Goal: Navigation & Orientation: Find specific page/section

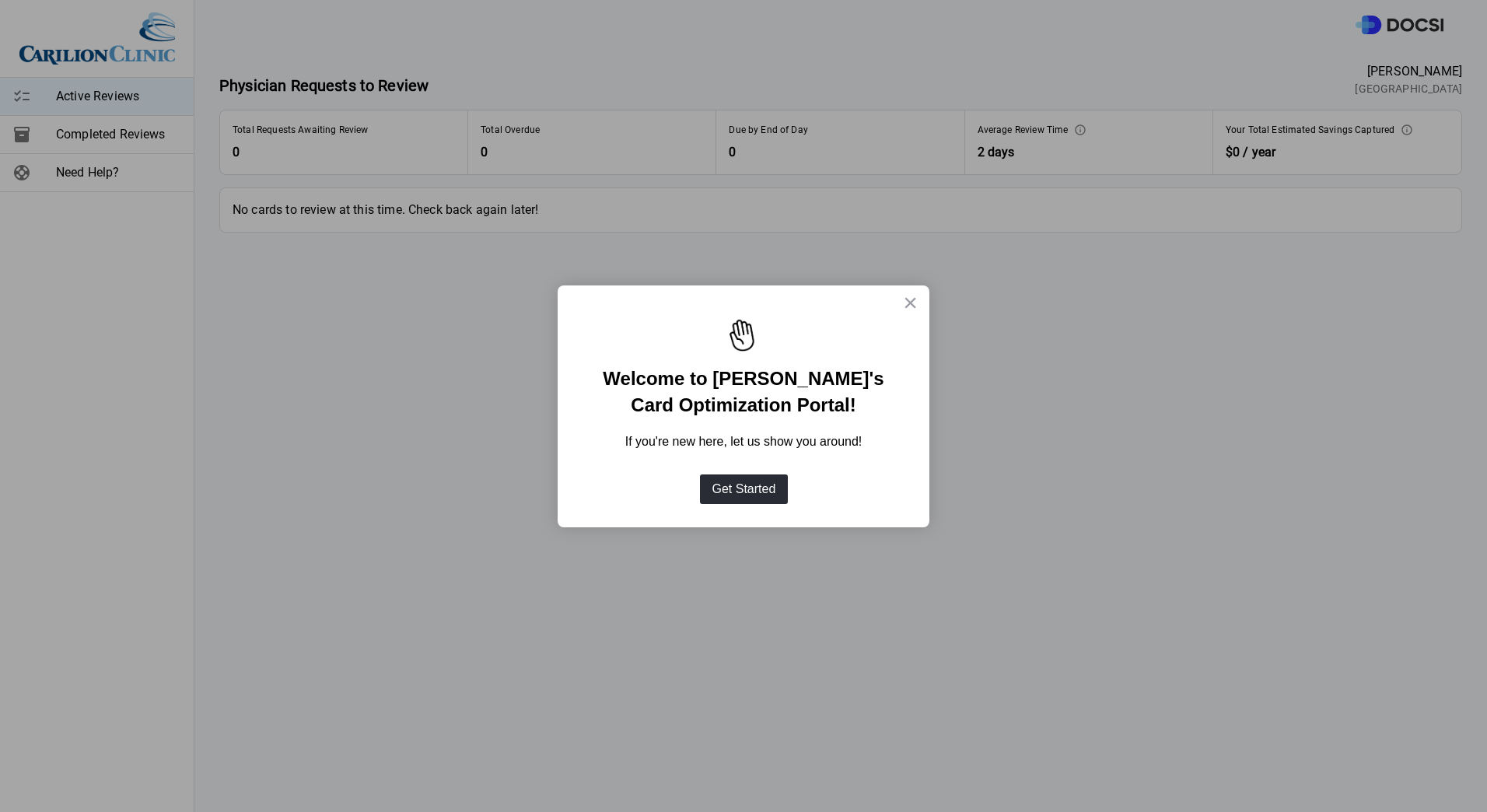
click at [912, 436] on div "If you're new here, let us show you around!" at bounding box center [744, 442] width 341 height 49
click at [908, 296] on button "×" at bounding box center [910, 302] width 15 height 25
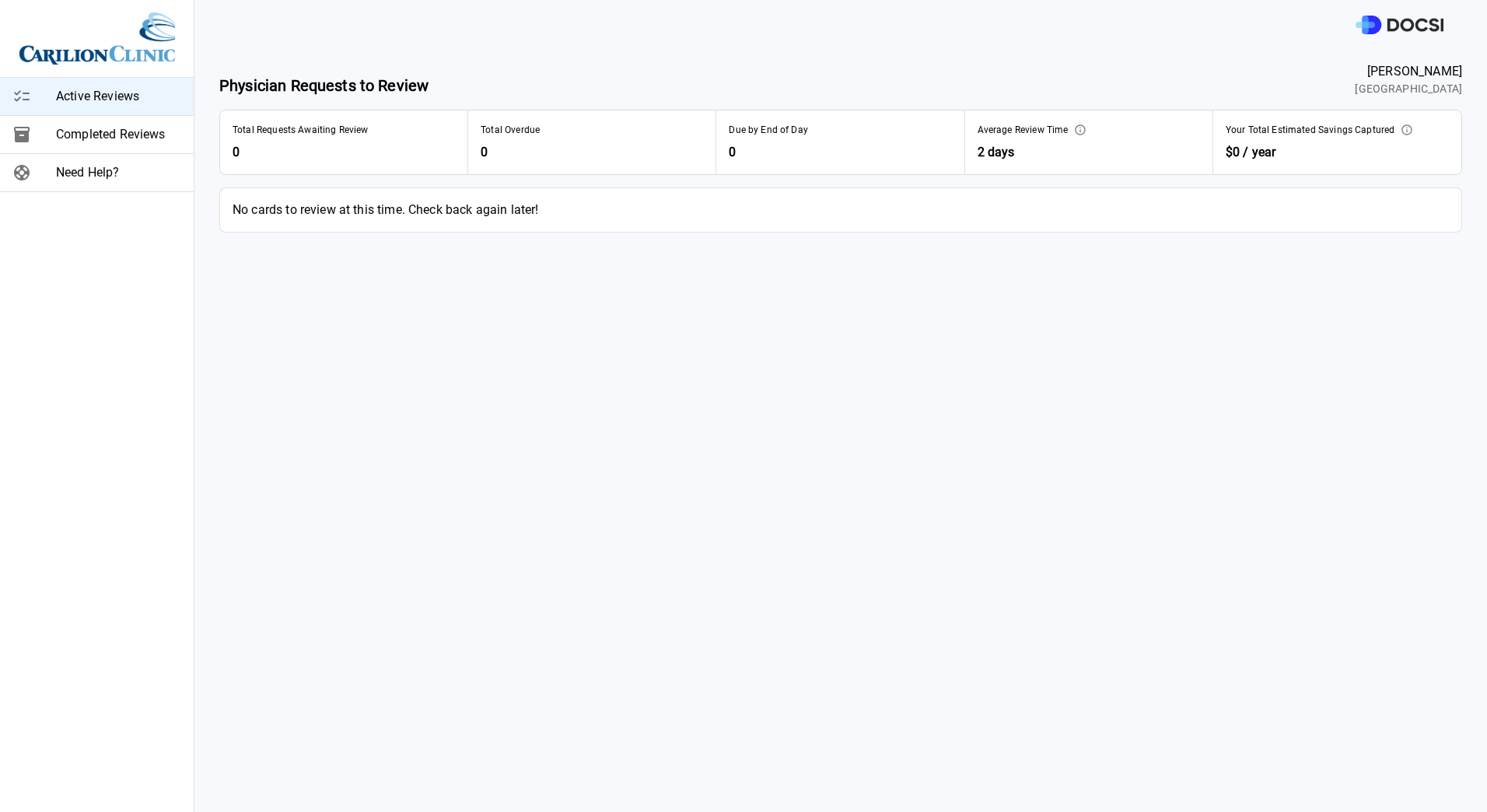
click at [116, 140] on span "Completed Reviews" at bounding box center [118, 134] width 125 height 19
click at [103, 95] on span "Active Reviews" at bounding box center [118, 96] width 125 height 19
drag, startPoint x: 1018, startPoint y: 149, endPoint x: 1026, endPoint y: 147, distance: 8.2
click at [1018, 149] on span "2 days" at bounding box center [1089, 152] width 223 height 19
click at [1061, 136] on div "Average Review Time" at bounding box center [1089, 130] width 223 height 14
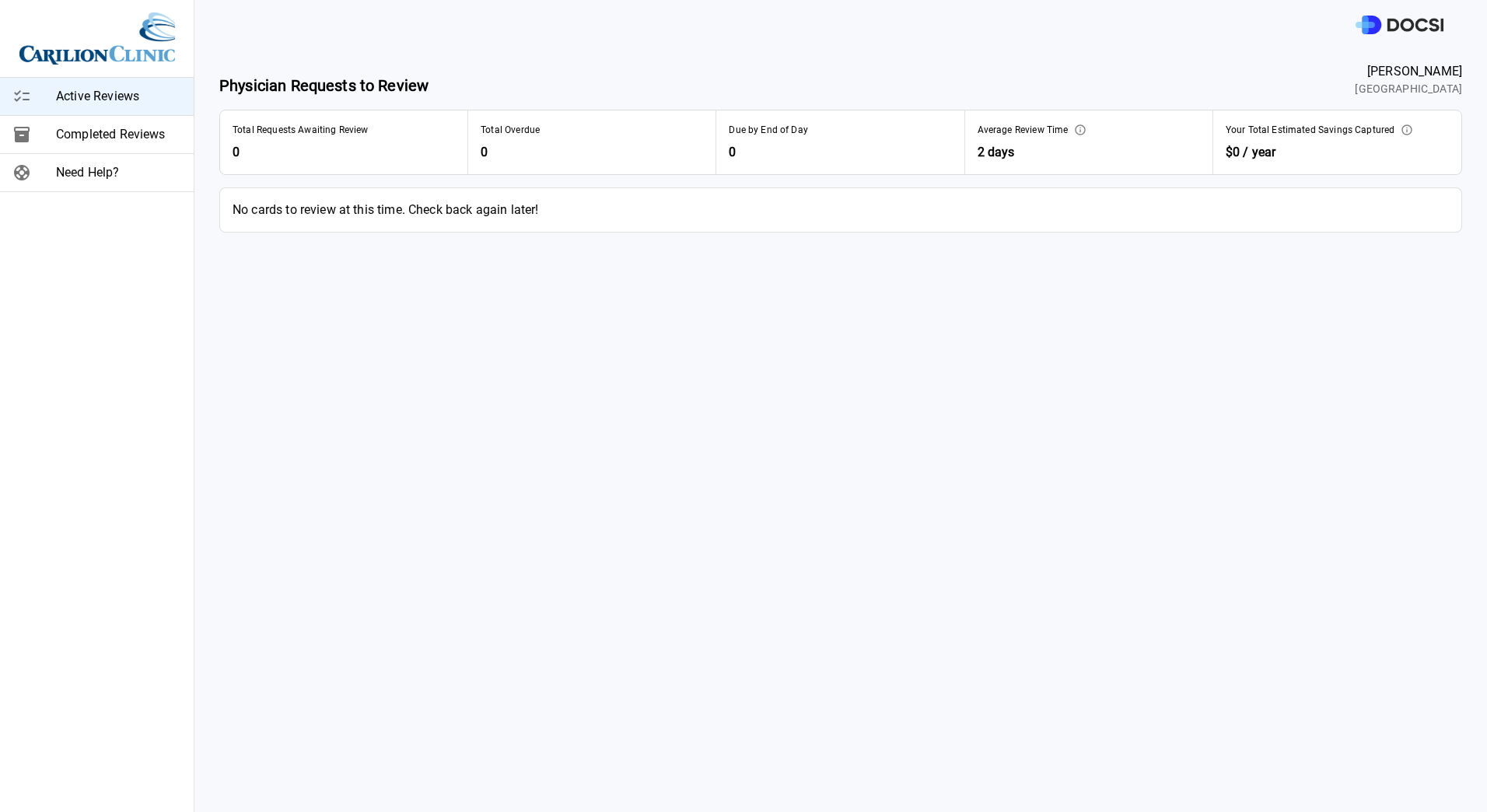
click at [110, 143] on span "Completed Reviews" at bounding box center [118, 134] width 125 height 19
click at [281, 133] on span "Your Total Optimizations Reviewed" at bounding box center [307, 130] width 149 height 14
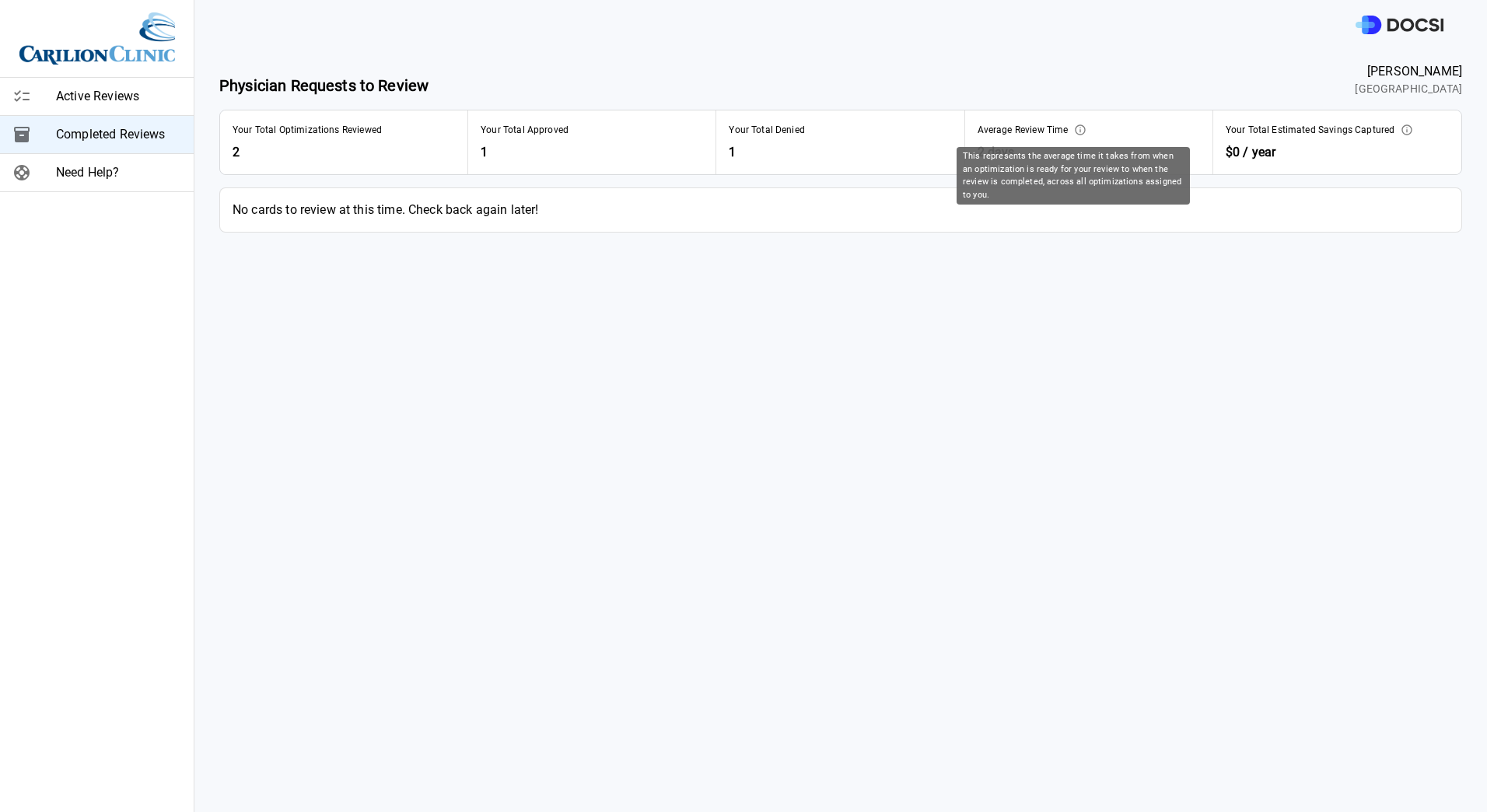
click at [1076, 130] on icon "This represents the average time it takes from when an optimization is ready fo…" at bounding box center [1081, 129] width 10 height 10
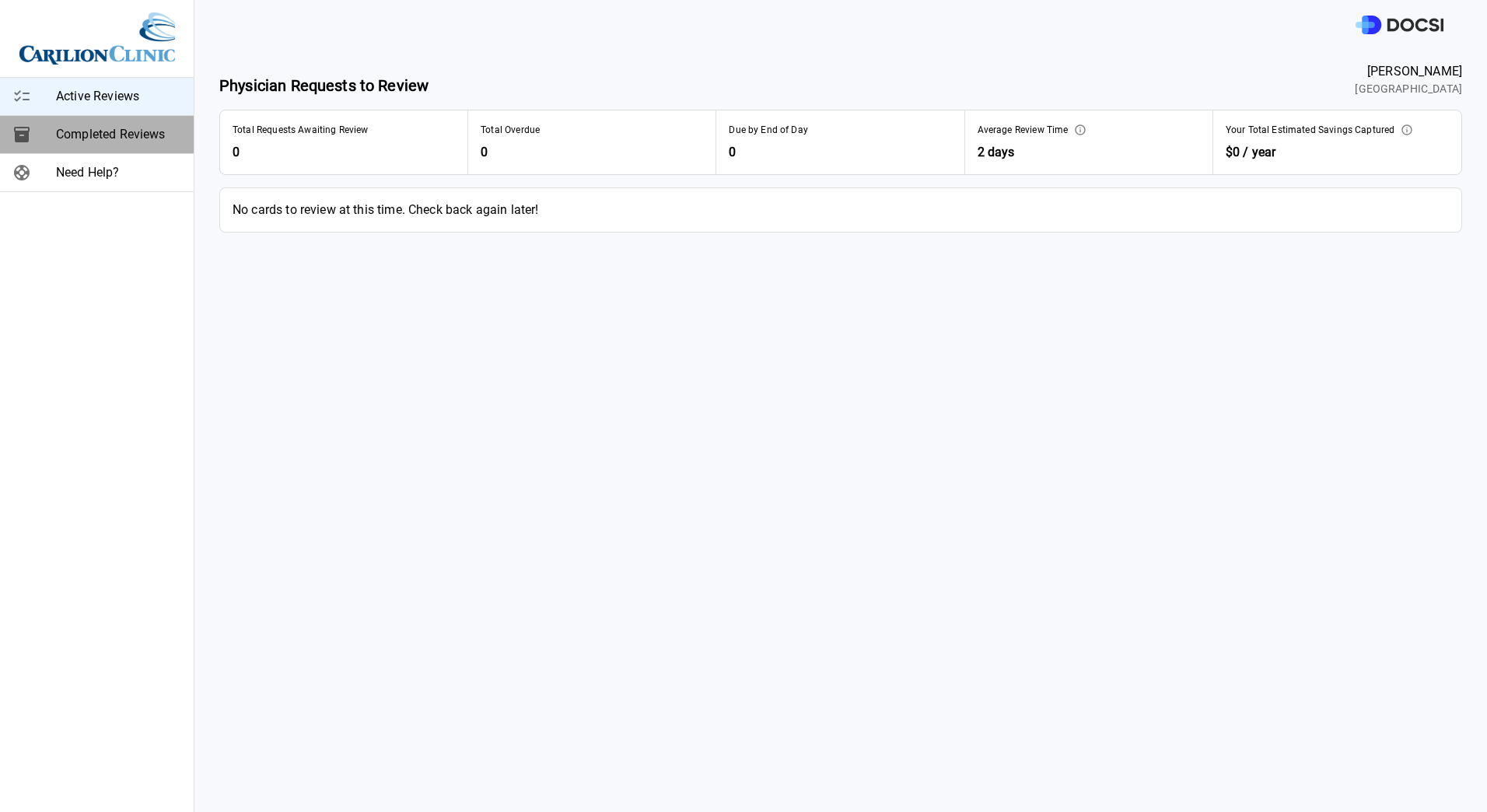
click at [145, 141] on span "Completed Reviews" at bounding box center [118, 134] width 125 height 19
click at [23, 98] on icon at bounding box center [21, 96] width 19 height 19
drag, startPoint x: 92, startPoint y: 153, endPoint x: 89, endPoint y: 144, distance: 9.5
click at [91, 150] on div "Completed Reviews" at bounding box center [96, 134] width 193 height 37
drag, startPoint x: 345, startPoint y: 146, endPoint x: 401, endPoint y: 146, distance: 56.0
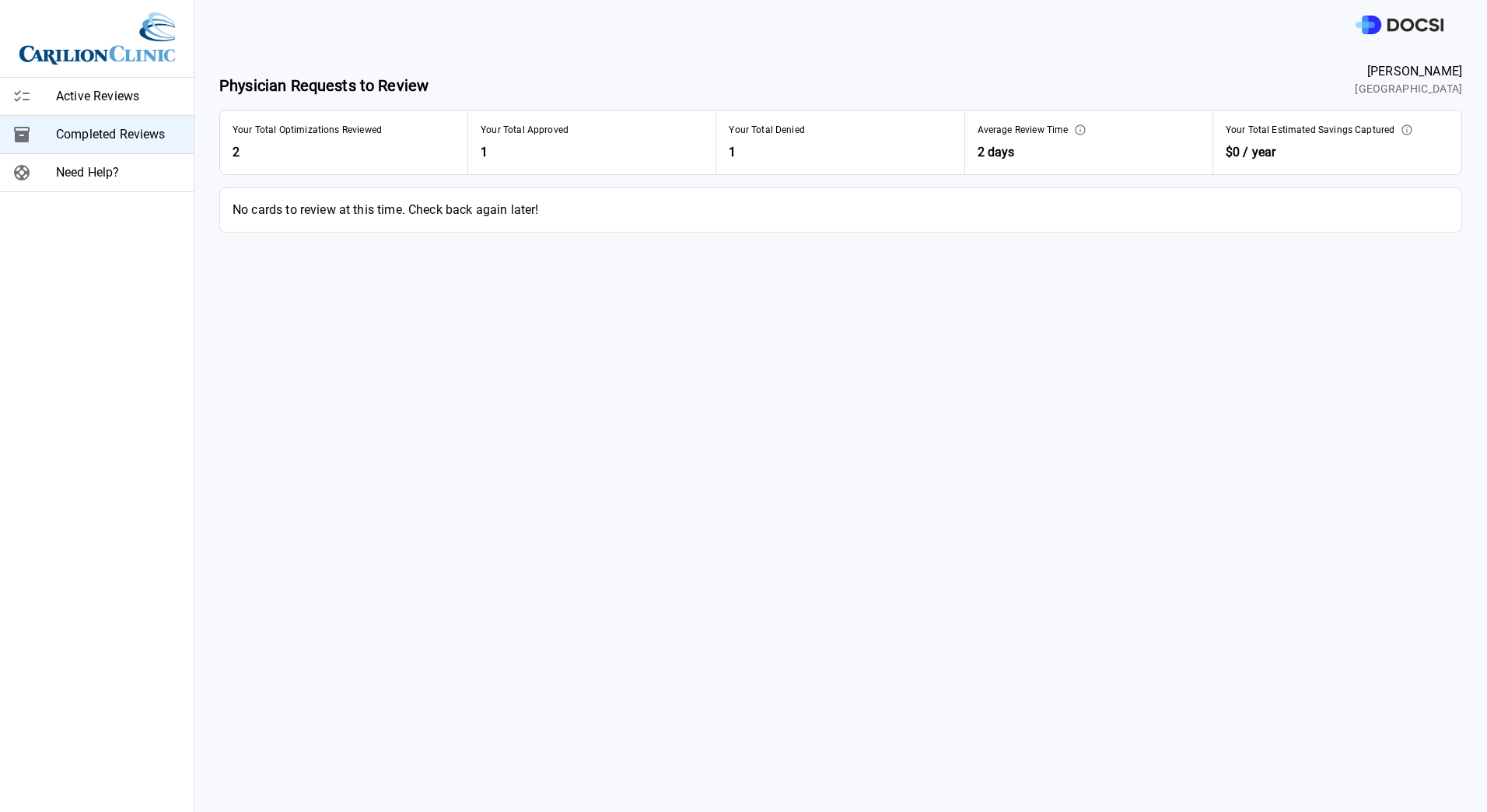
click at [346, 146] on span "2" at bounding box center [344, 152] width 223 height 19
click at [527, 148] on span "1" at bounding box center [592, 152] width 223 height 19
click at [990, 155] on span "2 days" at bounding box center [1089, 152] width 223 height 19
drag, startPoint x: 499, startPoint y: 4, endPoint x: 641, endPoint y: 334, distance: 359.3
click at [638, 338] on main "Physician Requests to Review [PERSON_NAME][GEOGRAPHIC_DATA] Your Total Optimiza…" at bounding box center [840, 430] width 1293 height 763
